Goal: Task Accomplishment & Management: Complete application form

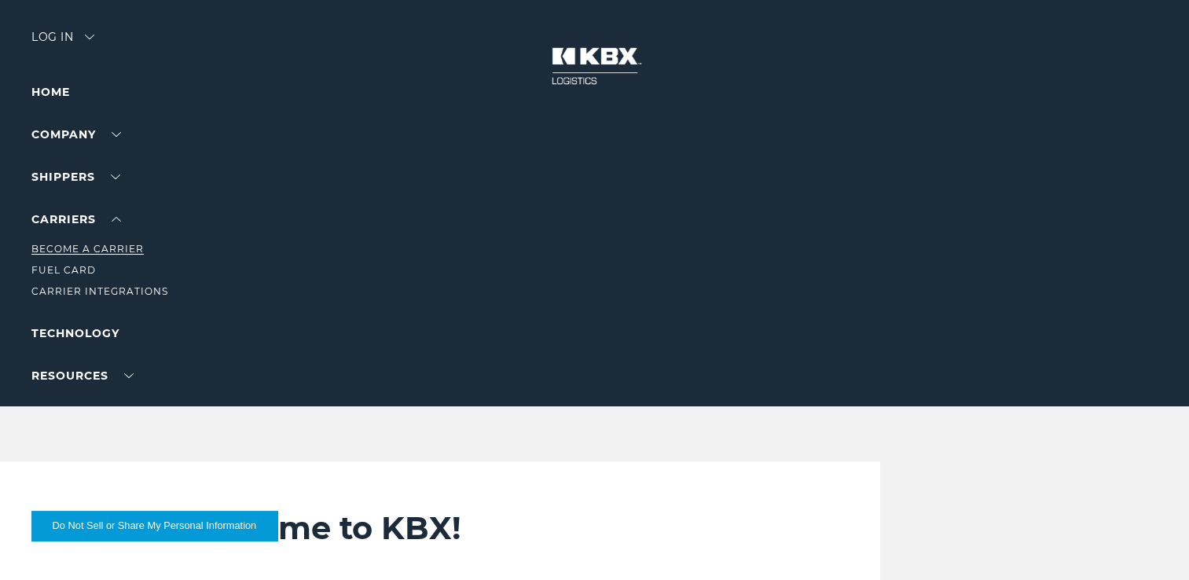
click at [129, 247] on link "Become a Carrier" at bounding box center [87, 249] width 112 height 12
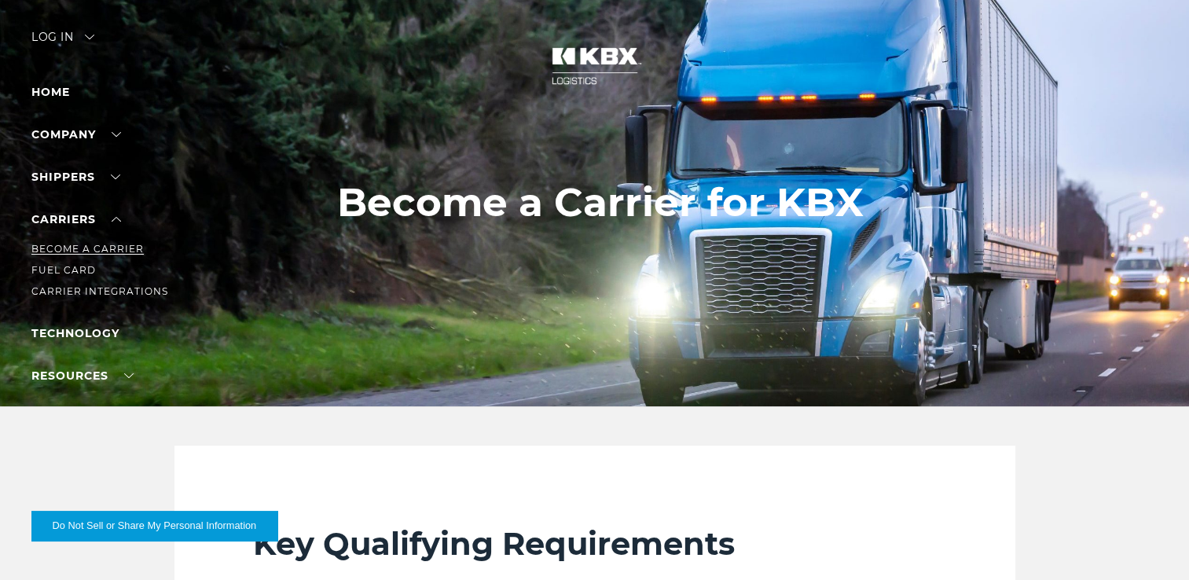
click at [88, 246] on link "Become a Carrier" at bounding box center [87, 249] width 112 height 12
click at [110, 294] on link "Carrier Integrations" at bounding box center [99, 291] width 137 height 12
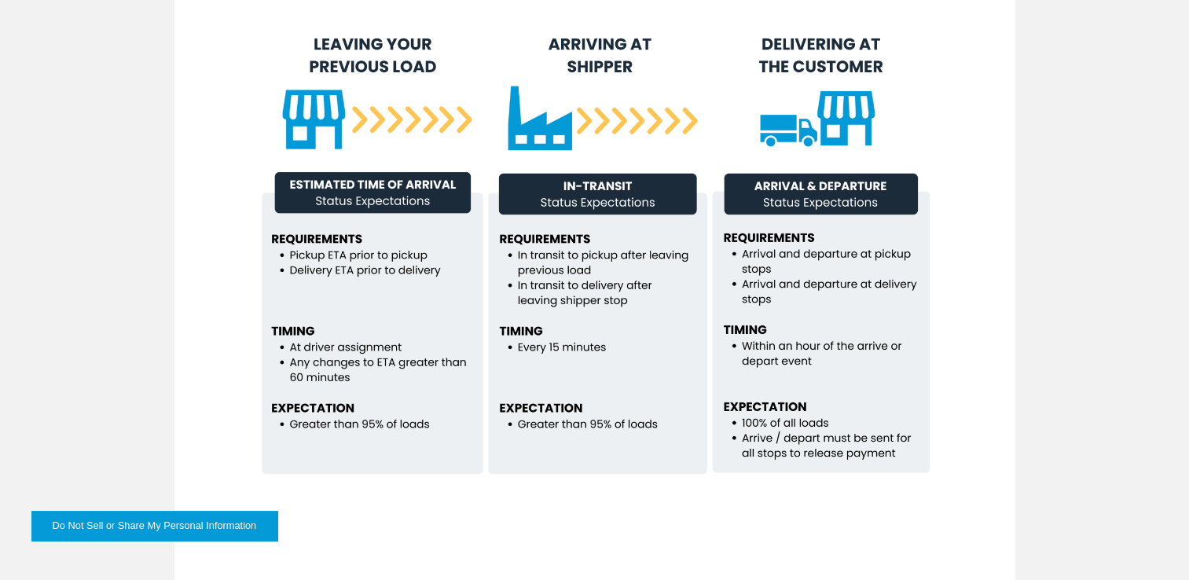
scroll to position [1107, 0]
